Goal: Information Seeking & Learning: Learn about a topic

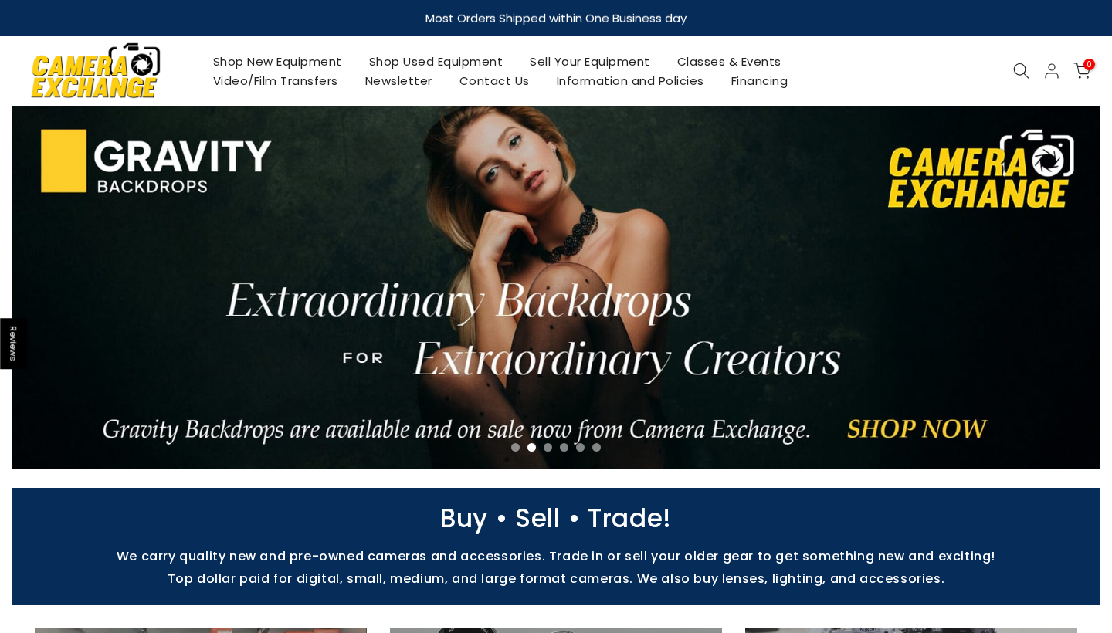
click at [490, 64] on link "Shop Used Equipment" at bounding box center [435, 61] width 161 height 19
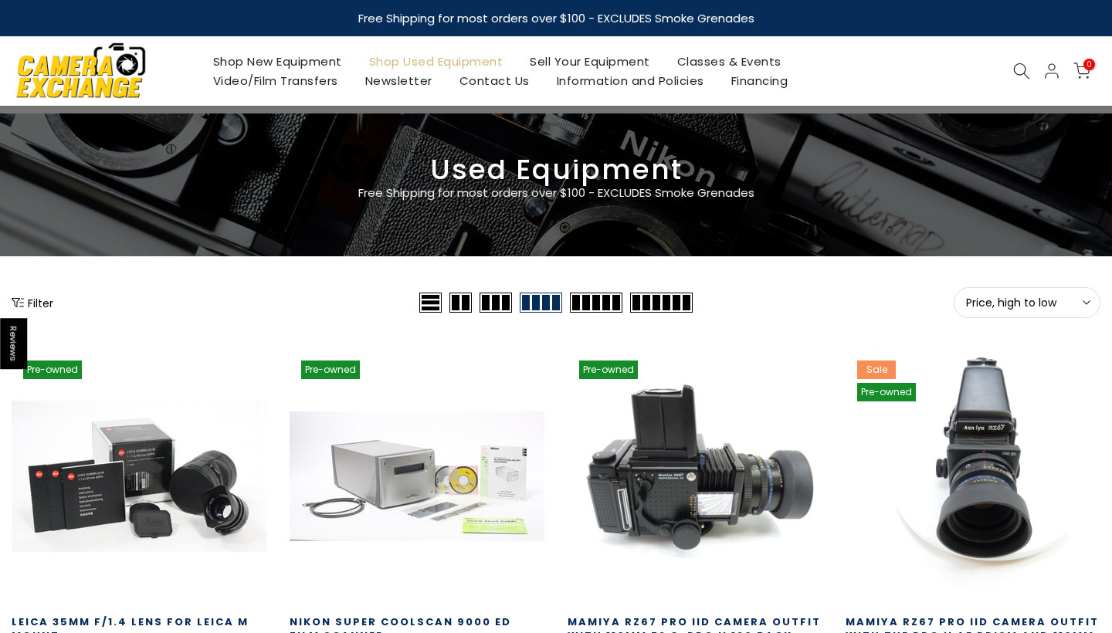
scroll to position [146, 0]
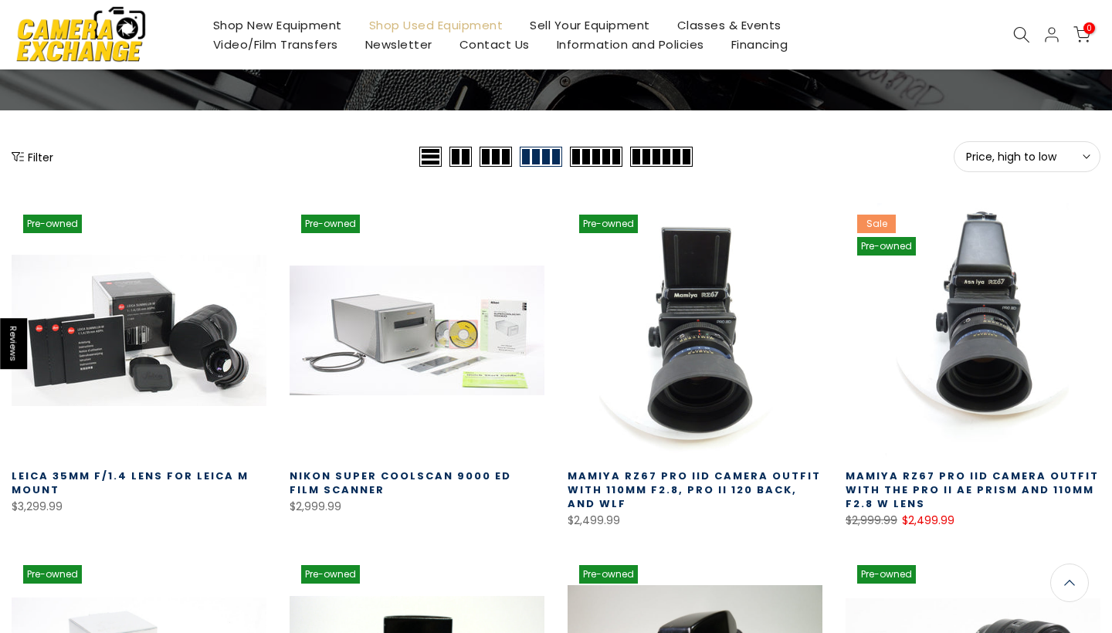
click at [1009, 156] on span "Price, high to low" at bounding box center [1027, 157] width 122 height 14
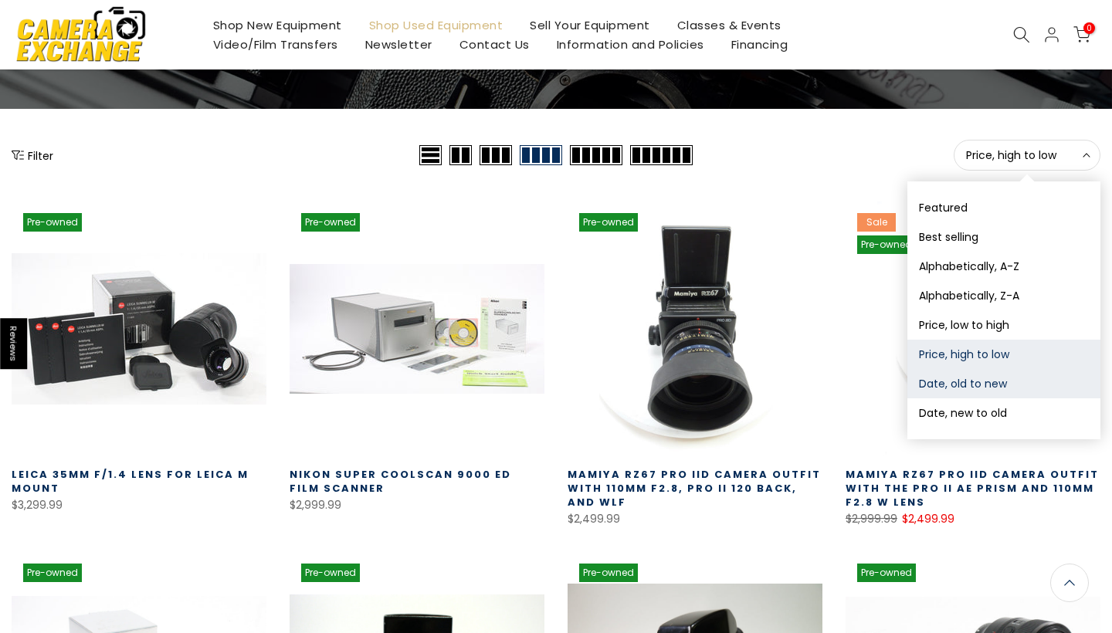
click at [979, 381] on button "Date, old to new" at bounding box center [1003, 383] width 193 height 29
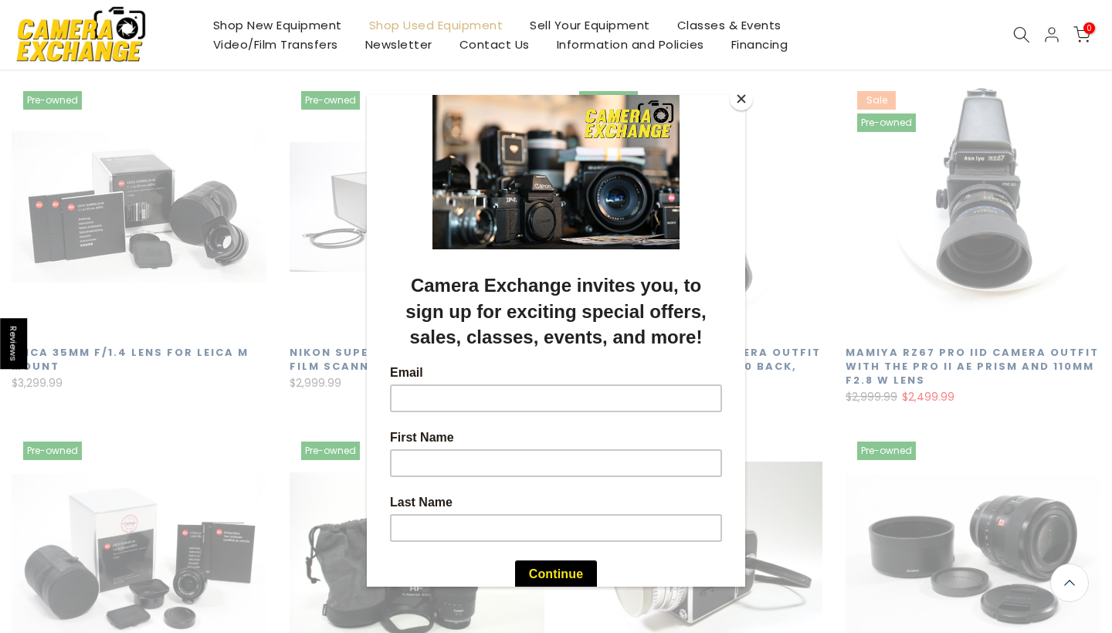
scroll to position [270, 0]
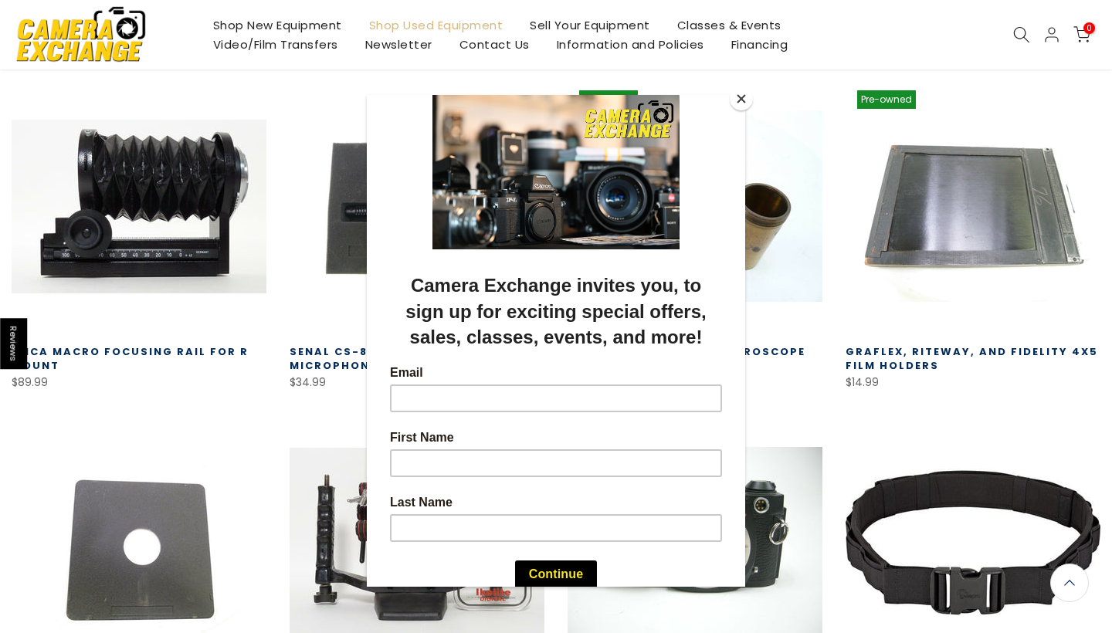
click at [744, 102] on button "Close" at bounding box center [741, 98] width 23 height 23
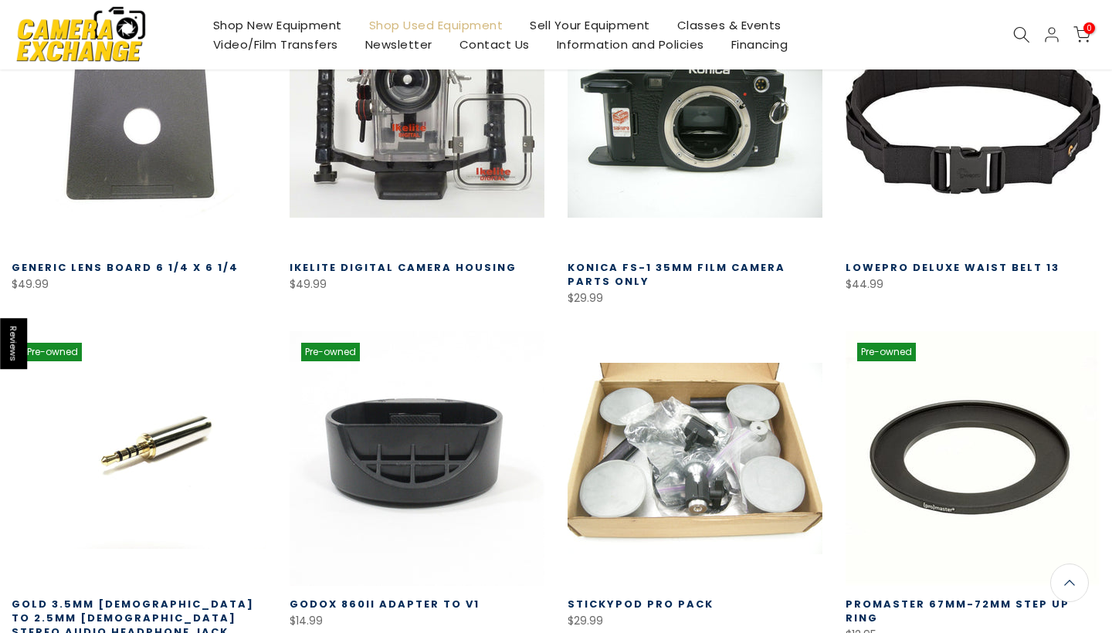
scroll to position [991, 0]
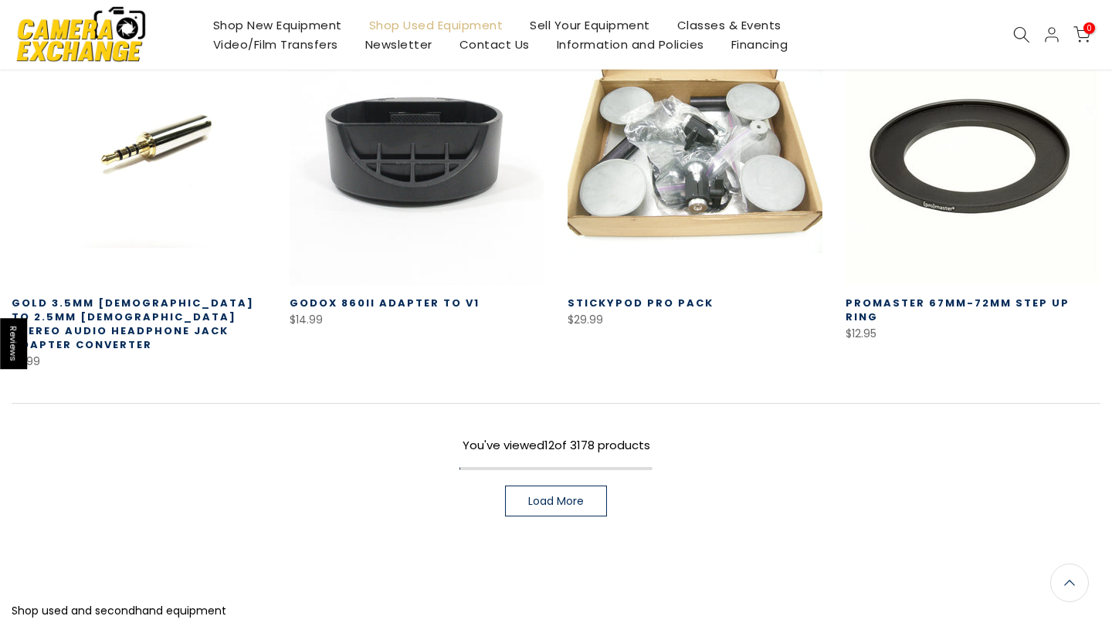
click at [594, 490] on link "Load More" at bounding box center [556, 501] width 102 height 31
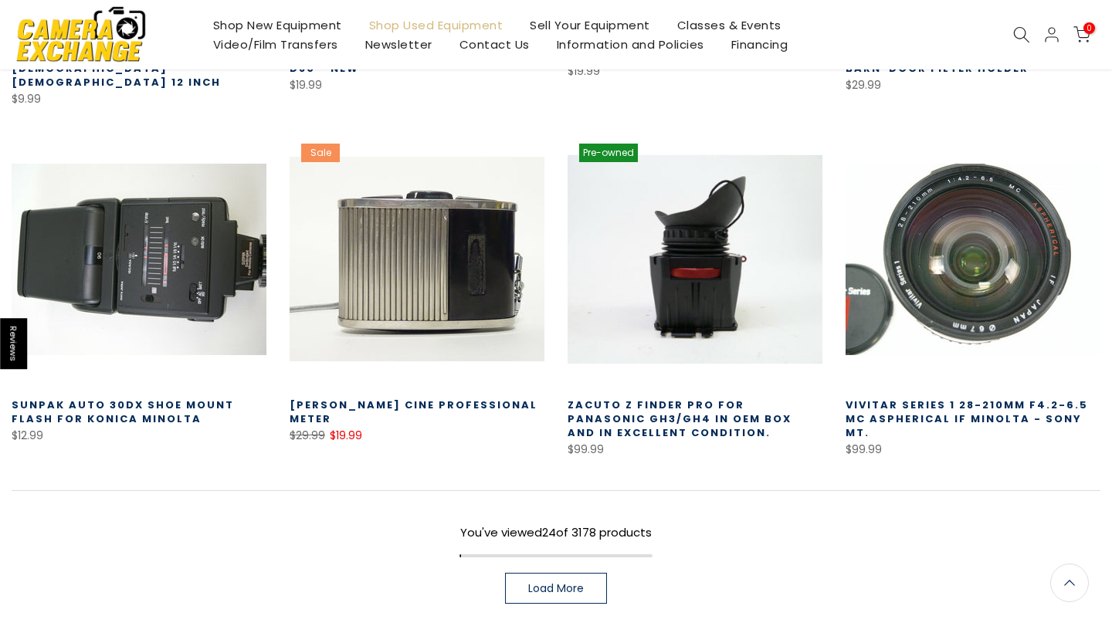
scroll to position [2014, 0]
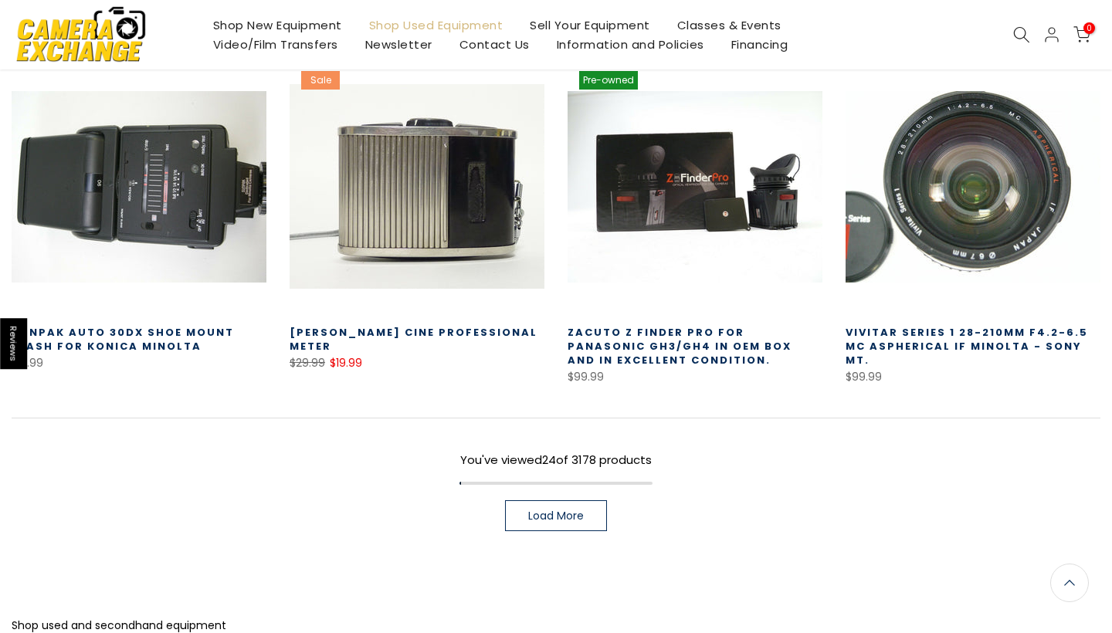
click at [594, 500] on link "Load More" at bounding box center [556, 515] width 102 height 31
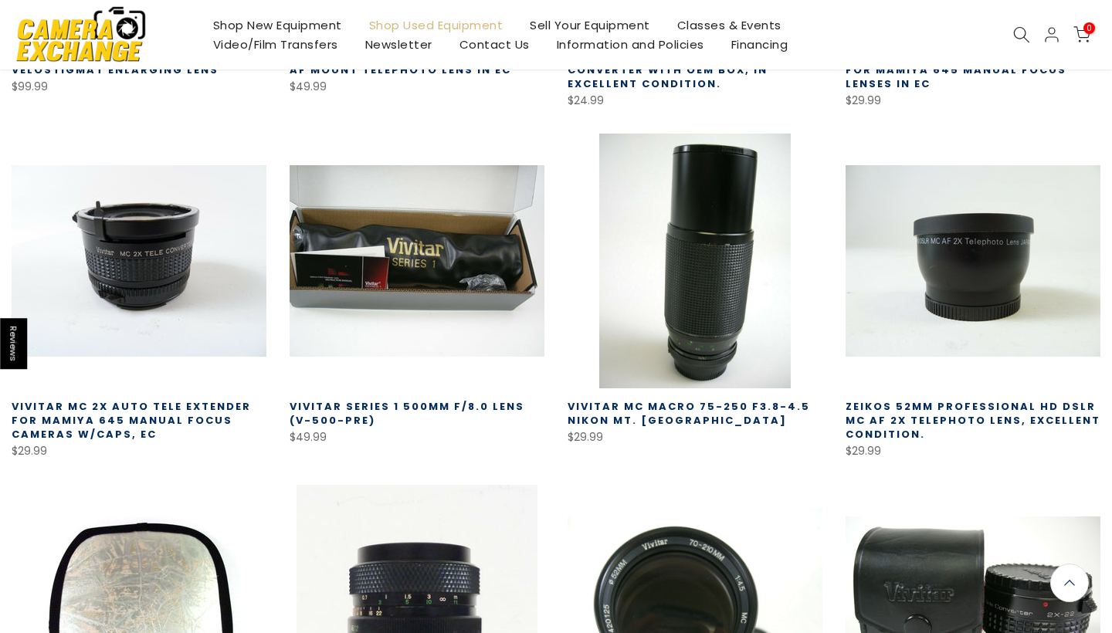
scroll to position [2972, 0]
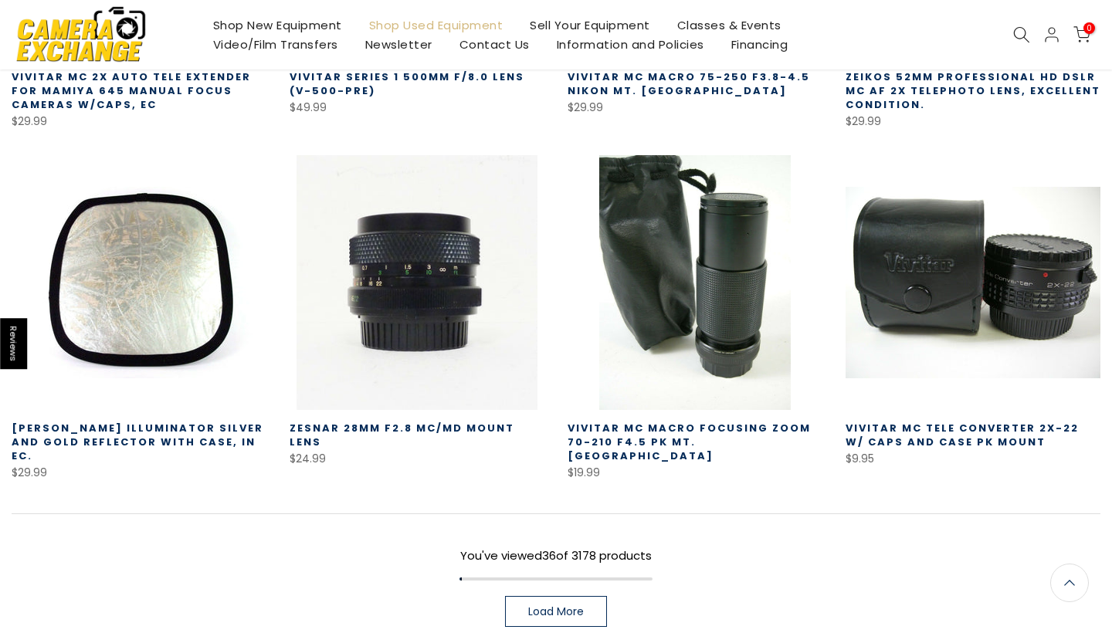
click at [573, 606] on span "Load More" at bounding box center [556, 611] width 56 height 11
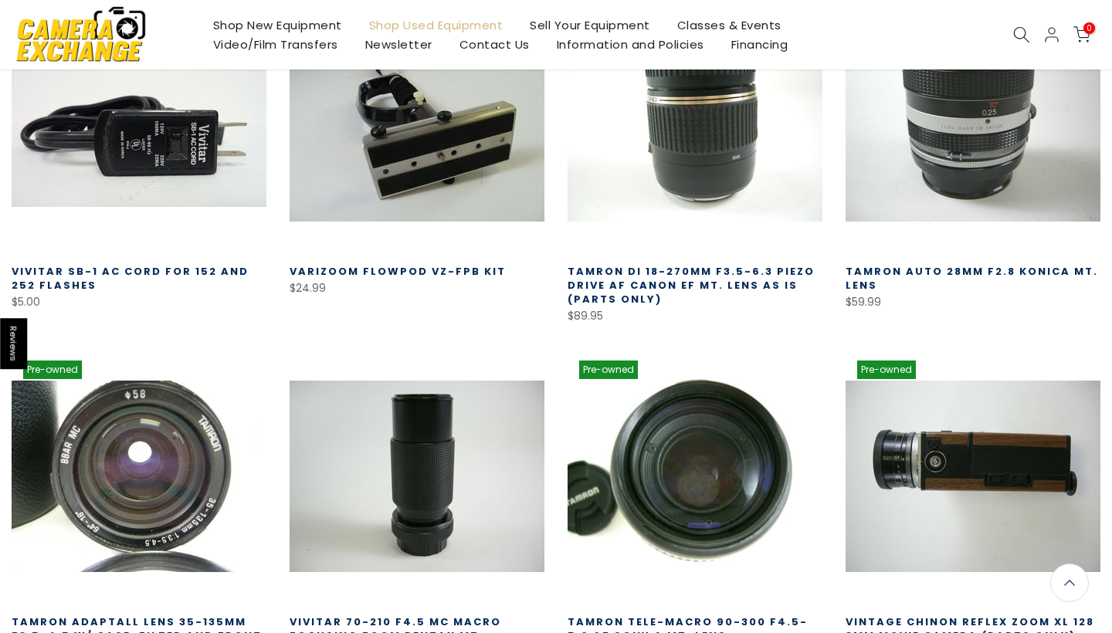
scroll to position [4050, 0]
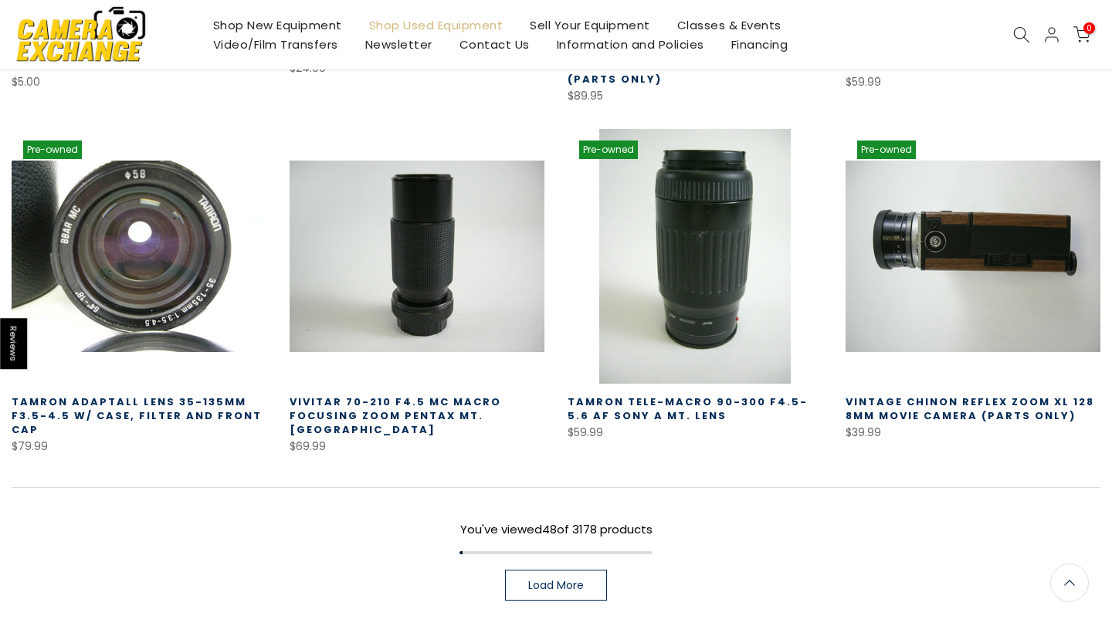
click at [588, 570] on link "Load More" at bounding box center [556, 585] width 102 height 31
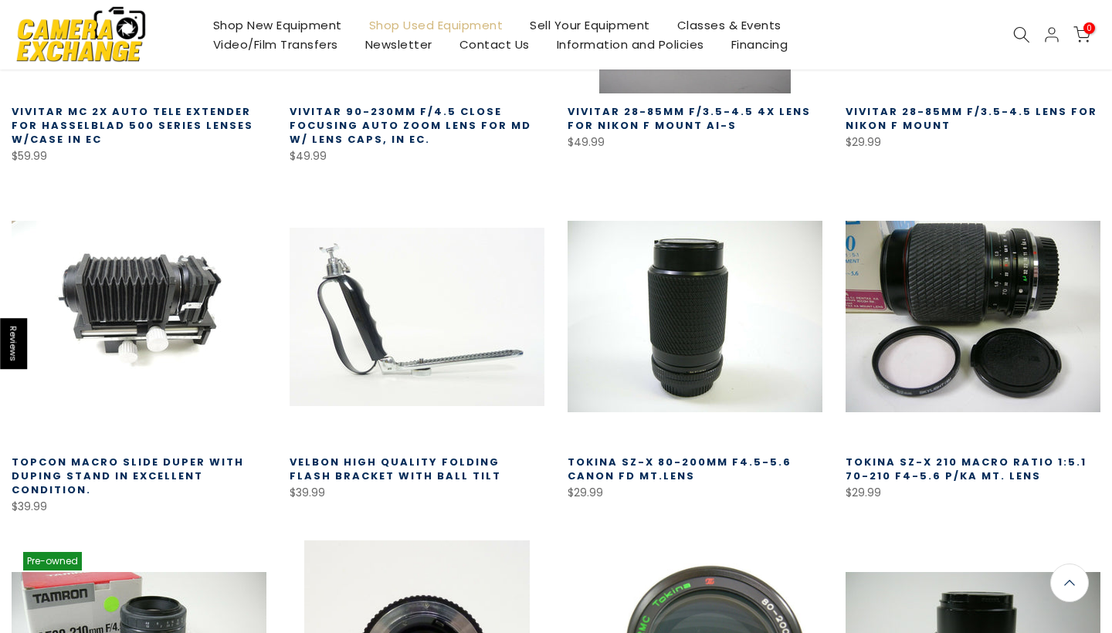
scroll to position [5034, 0]
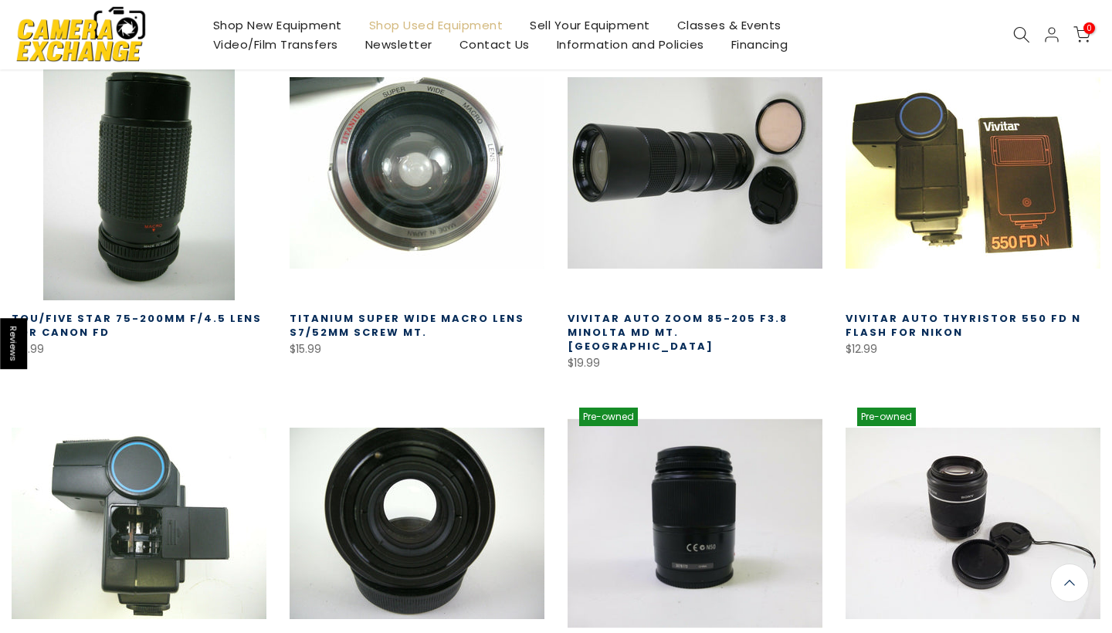
scroll to position [6069, 0]
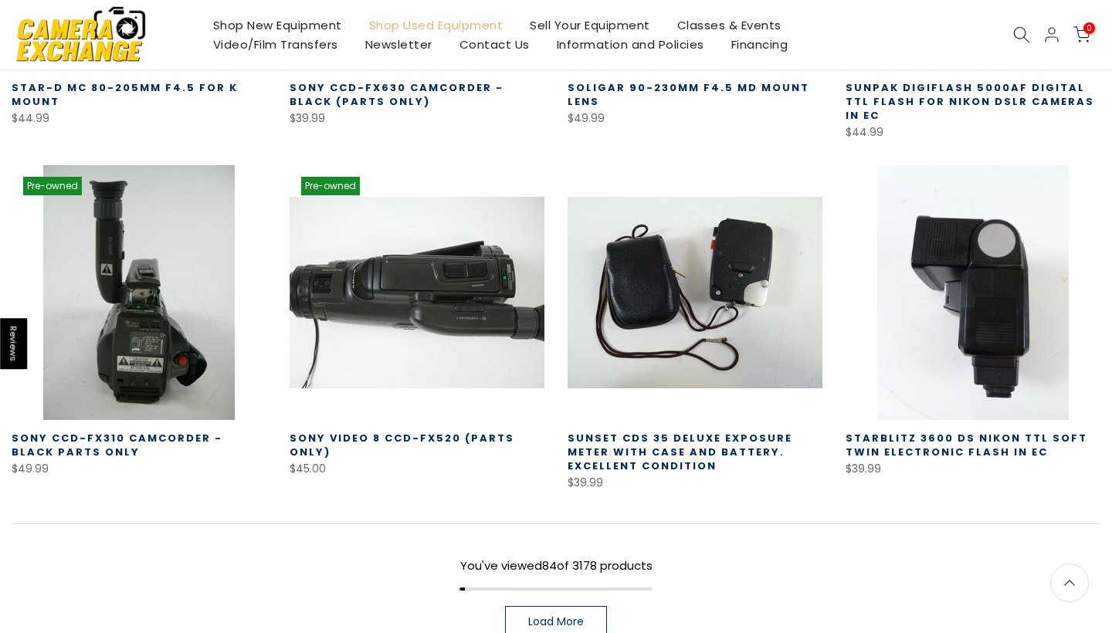
scroll to position [7170, 0]
click at [581, 617] on span "Load More" at bounding box center [556, 622] width 56 height 11
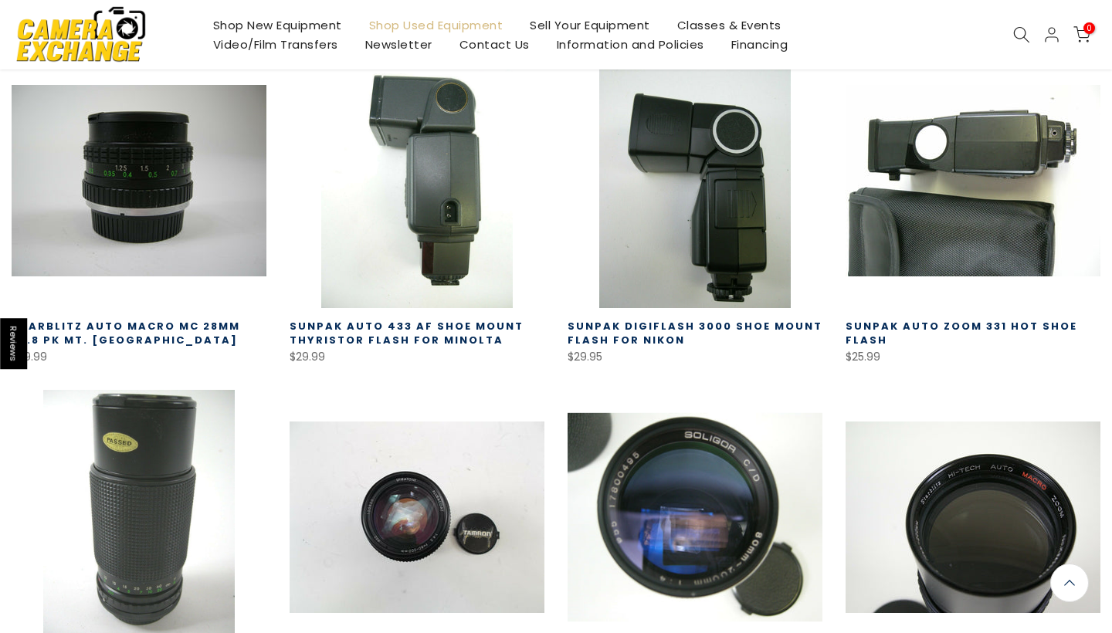
scroll to position [8196, 0]
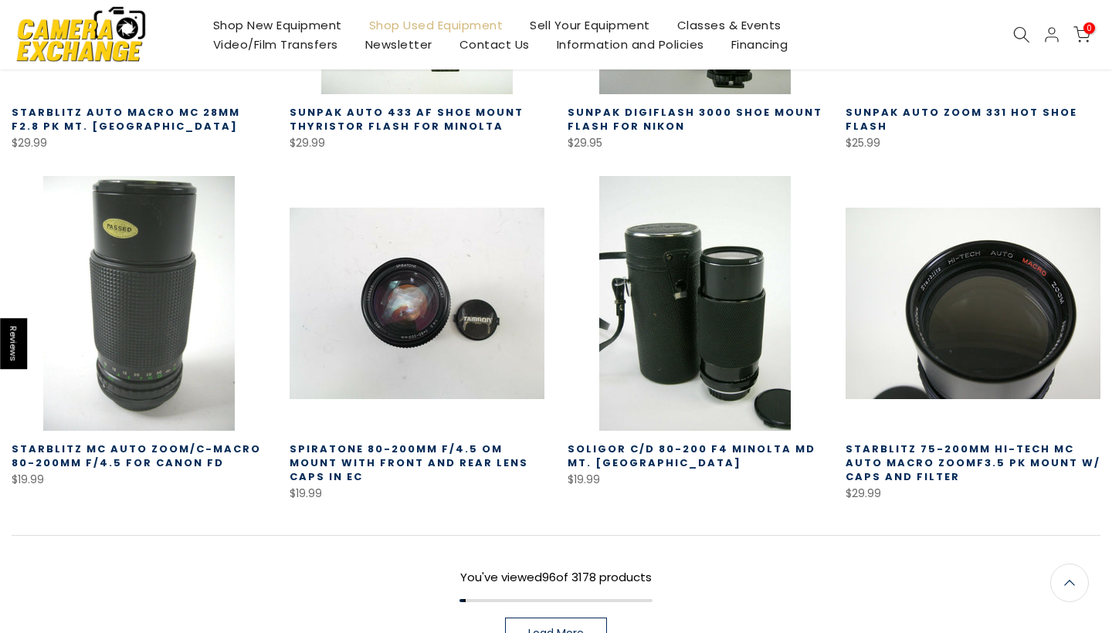
click at [584, 618] on link "Load More" at bounding box center [556, 633] width 102 height 31
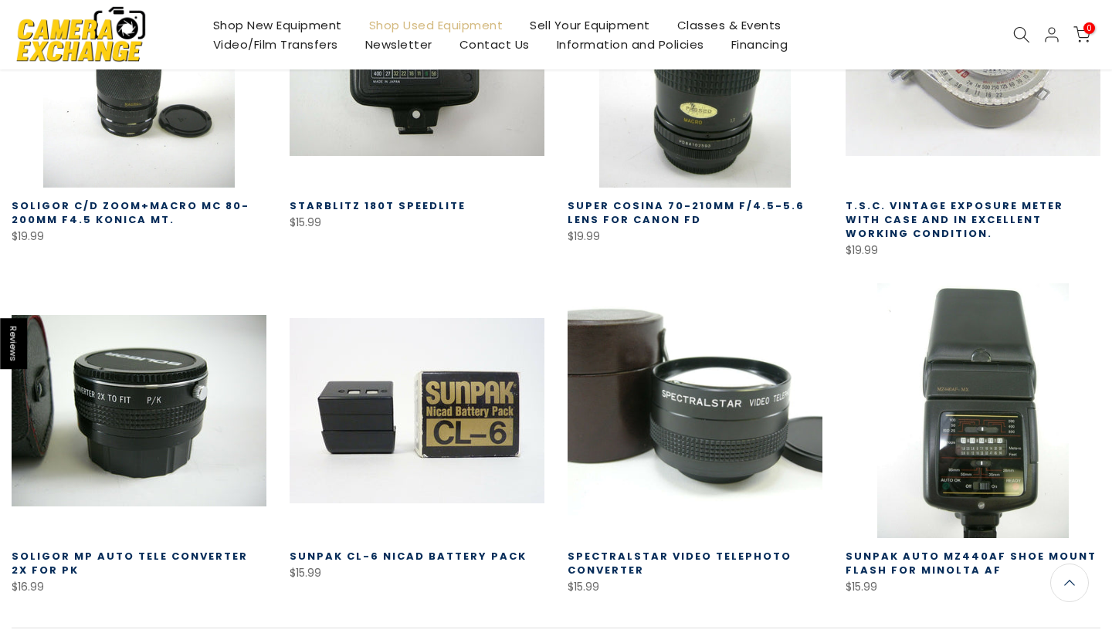
scroll to position [9277, 0]
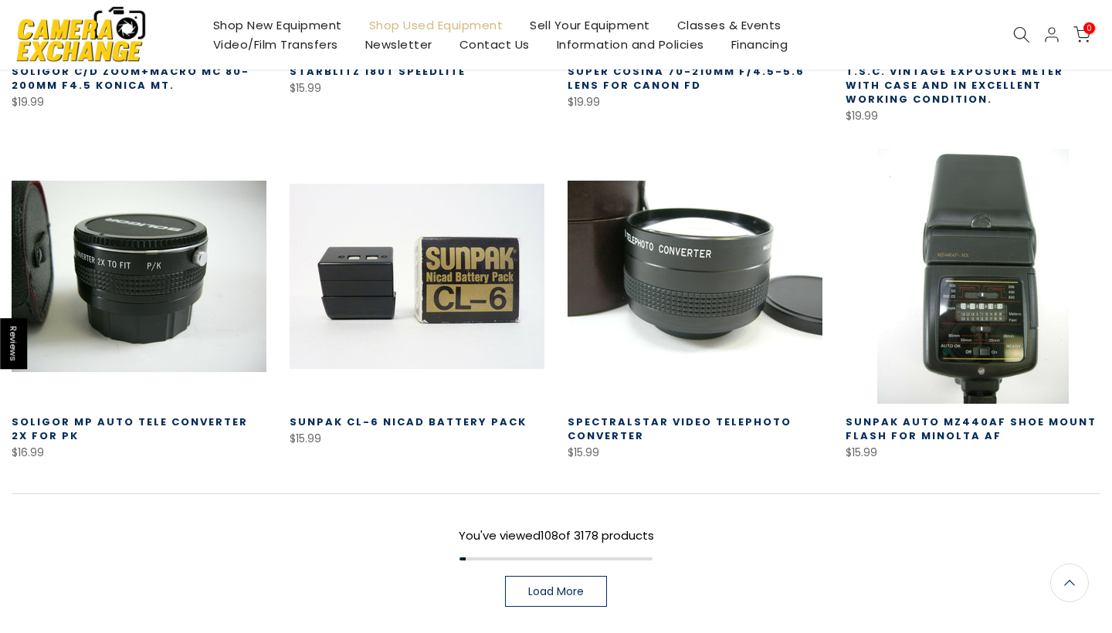
click at [582, 586] on span "Load More" at bounding box center [556, 591] width 56 height 11
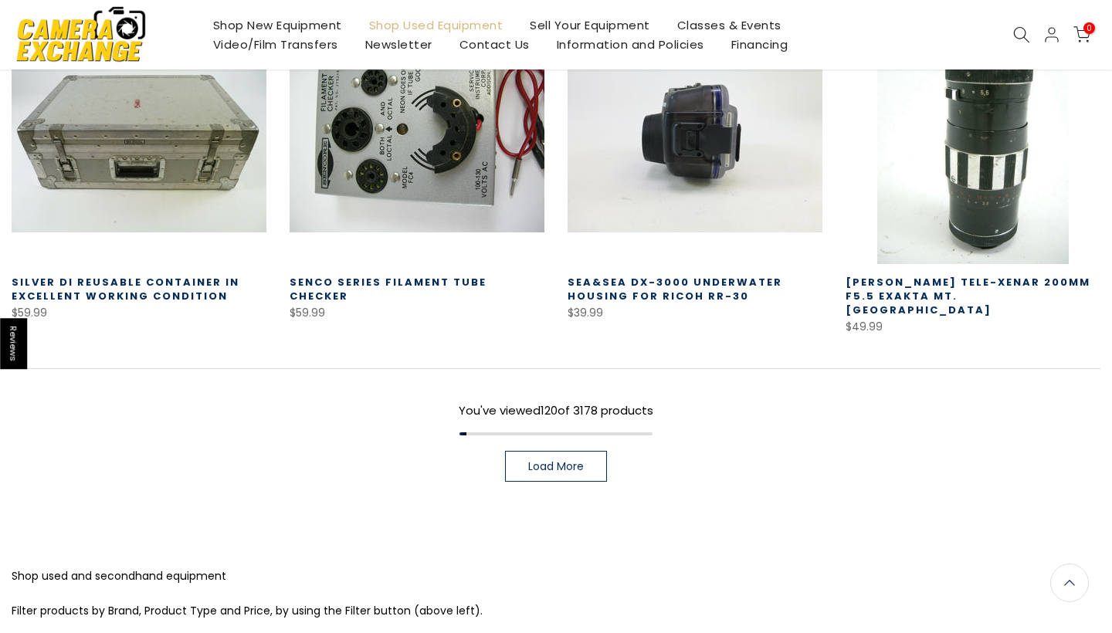
scroll to position [10426, 0]
click at [588, 452] on link "Load More" at bounding box center [556, 467] width 102 height 31
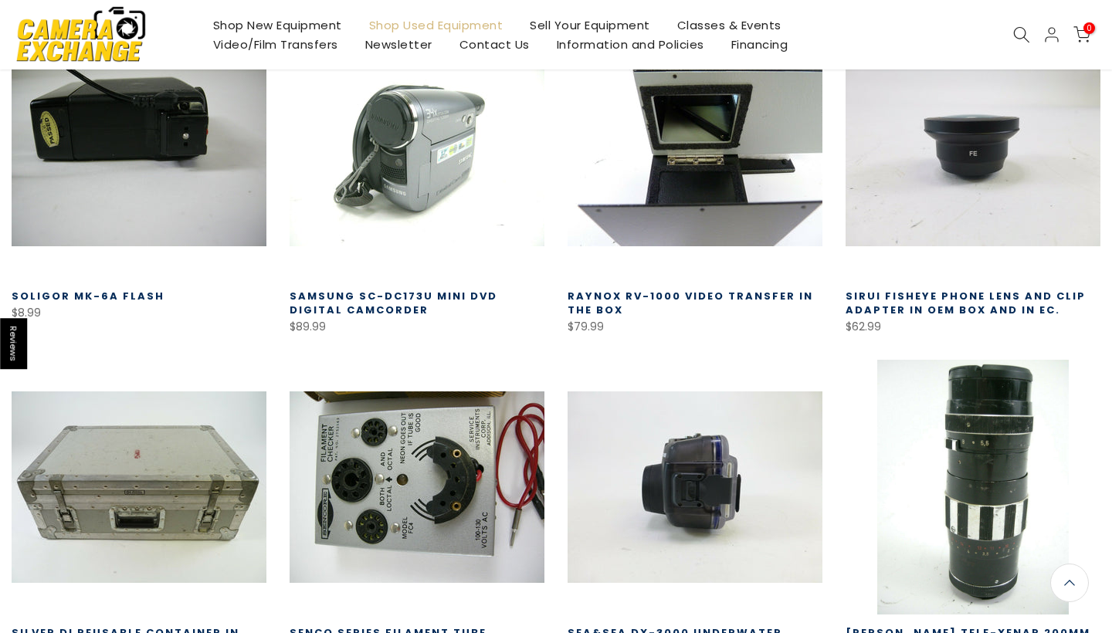
scroll to position [9658, 0]
